Goal: Complete application form

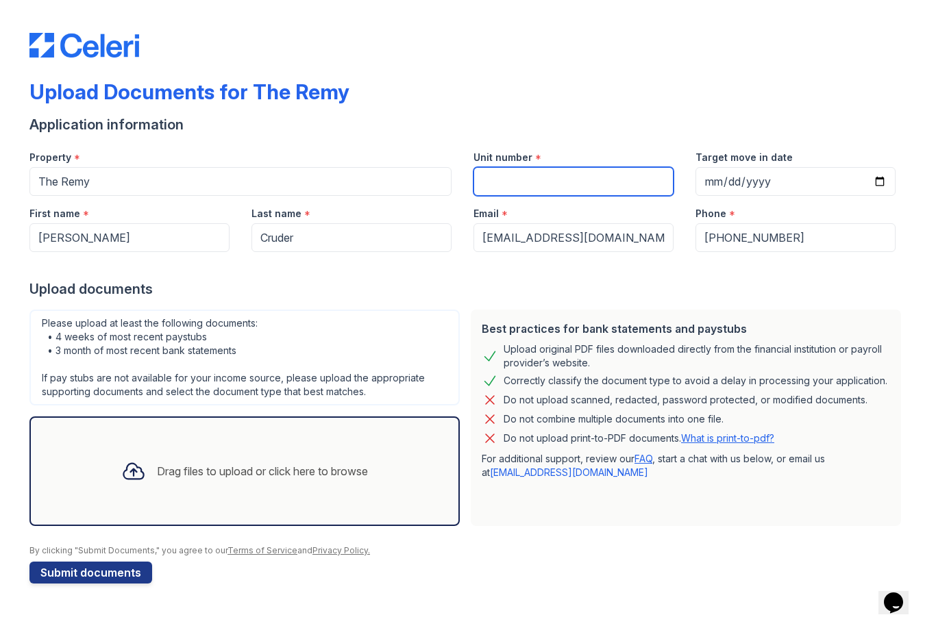
click at [610, 186] on input "Unit number" at bounding box center [573, 181] width 200 height 29
type input "516"
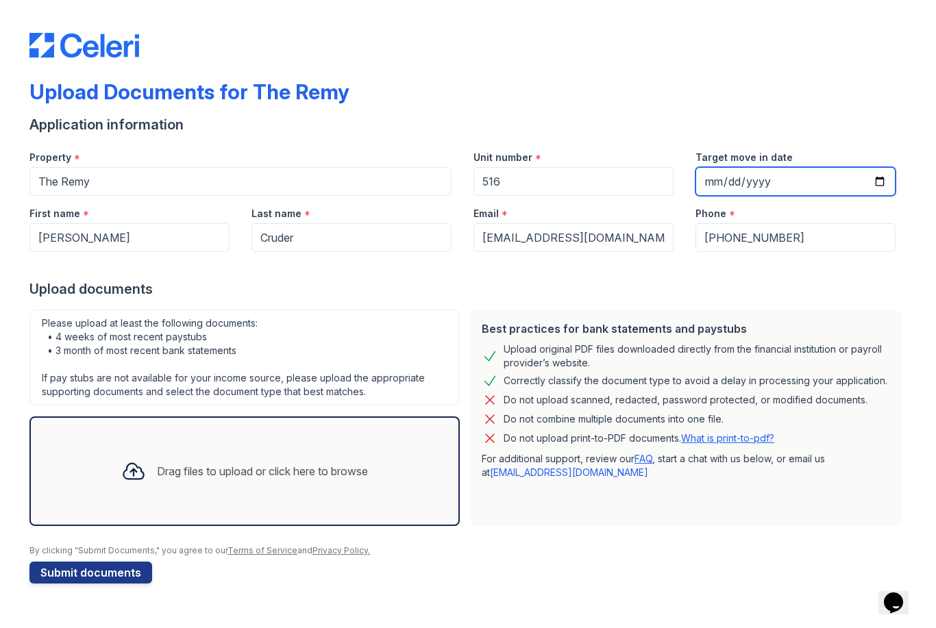
click at [806, 184] on input "Target move in date" at bounding box center [795, 181] width 200 height 29
type input "[DATE]"
click at [133, 465] on icon at bounding box center [133, 471] width 25 height 25
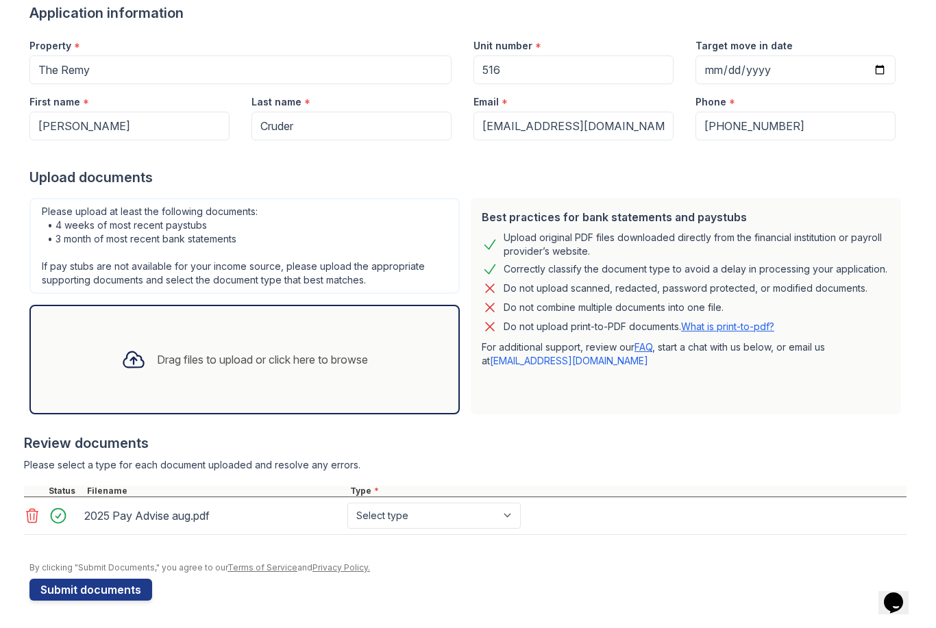
scroll to position [112, 0]
click at [499, 518] on select "Select type Paystub Bank Statement Offer Letter Tax Documents Benefit Award Let…" at bounding box center [433, 516] width 173 height 26
select select "paystub"
click at [125, 360] on icon at bounding box center [133, 359] width 25 height 25
click at [198, 357] on div "Drag files to upload or click here to browse" at bounding box center [262, 359] width 211 height 16
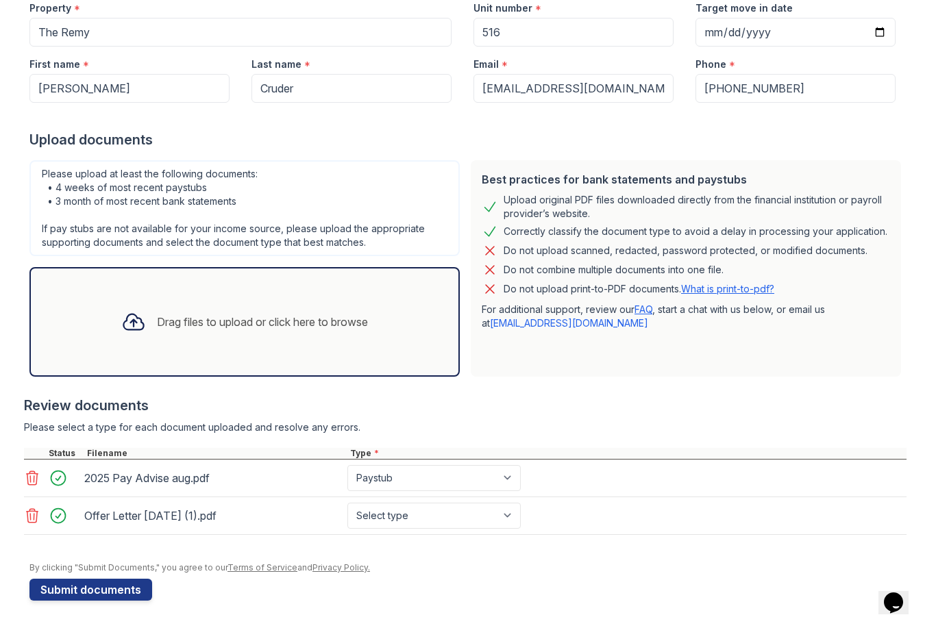
scroll to position [149, 0]
click at [472, 518] on select "Select type Paystub Bank Statement Offer Letter Tax Documents Benefit Award Let…" at bounding box center [433, 516] width 173 height 26
select select "offer_letter"
click at [118, 598] on button "Submit documents" at bounding box center [90, 590] width 123 height 22
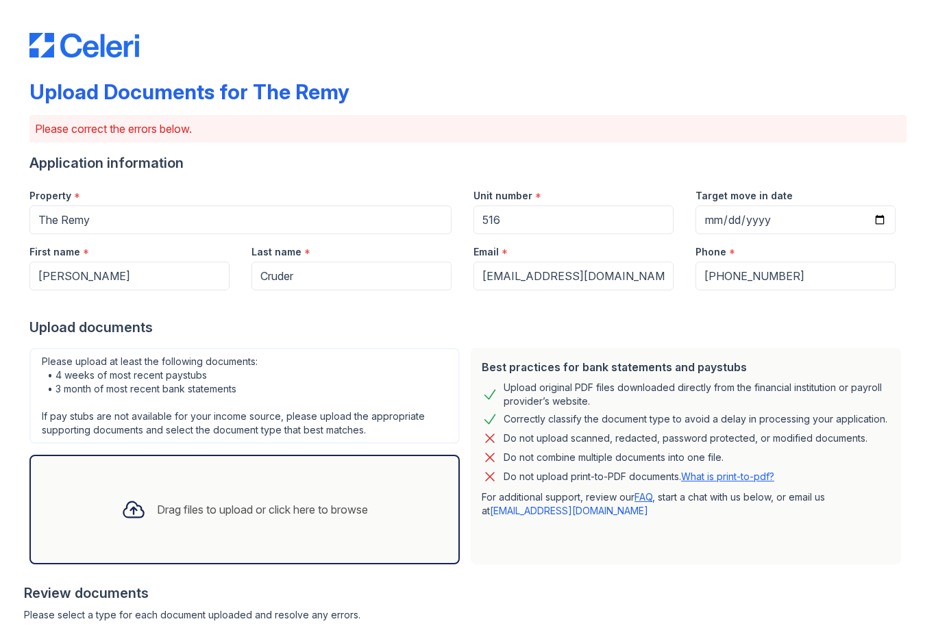
scroll to position [0, 0]
